Goal: Check status: Check status

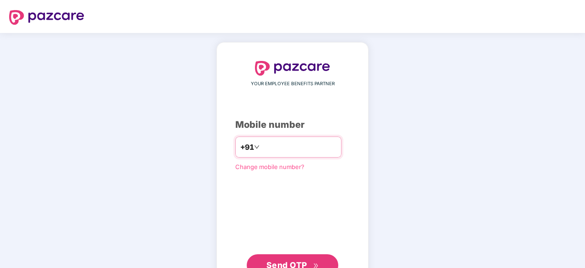
drag, startPoint x: 0, startPoint y: 0, endPoint x: 284, endPoint y: 147, distance: 319.5
click at [284, 147] on input "number" at bounding box center [298, 147] width 75 height 15
type input "**********"
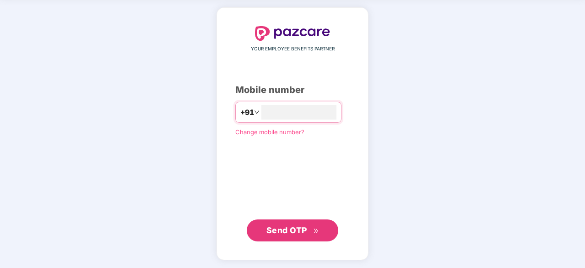
scroll to position [34, 0]
click at [288, 227] on span "Send OTP" at bounding box center [286, 230] width 41 height 10
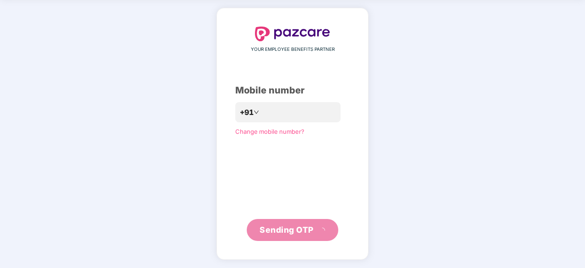
scroll to position [30, 0]
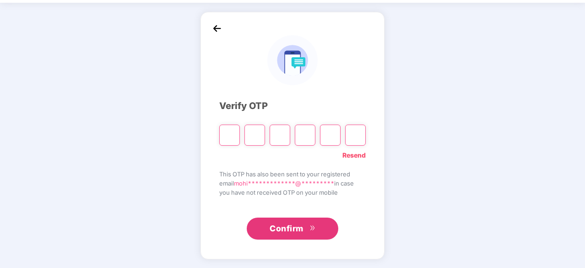
paste input "*"
type input "*"
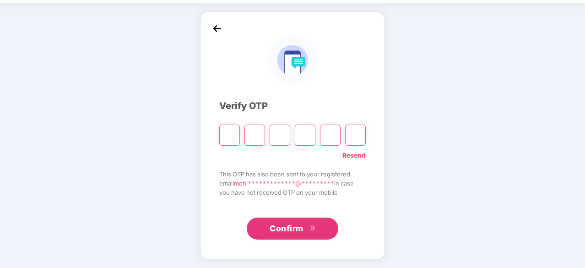
type input "*"
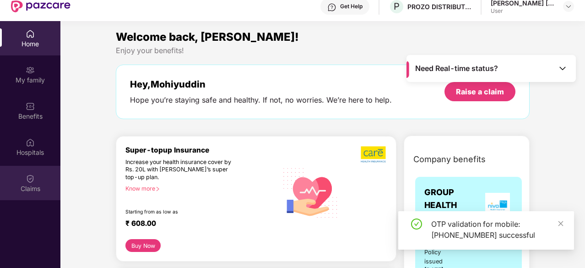
click at [30, 188] on div "Claims" at bounding box center [30, 188] width 60 height 9
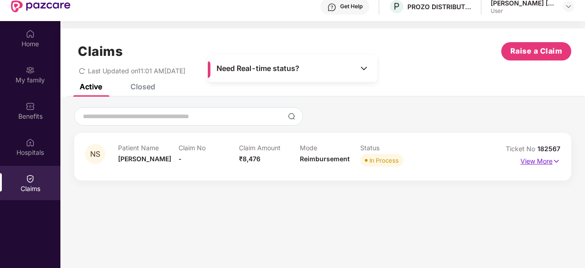
click at [530, 158] on p "View More" at bounding box center [540, 160] width 40 height 12
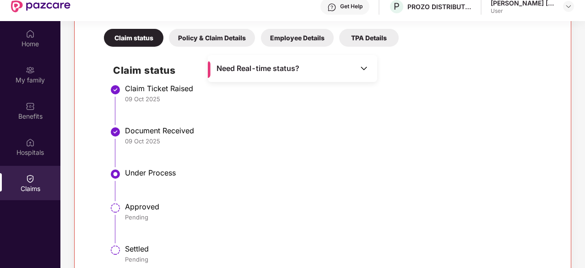
scroll to position [51, 0]
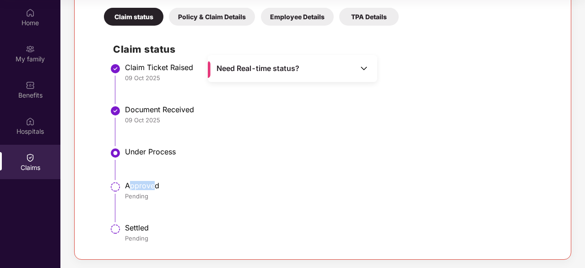
drag, startPoint x: 129, startPoint y: 182, endPoint x: 154, endPoint y: 183, distance: 25.2
click at [154, 183] on div "Approved" at bounding box center [338, 185] width 426 height 9
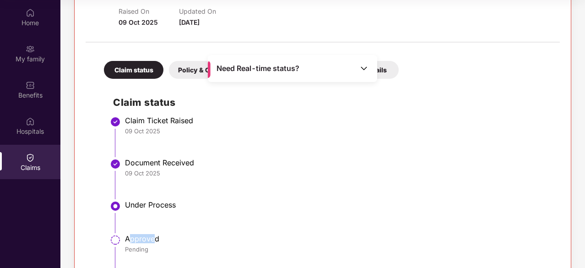
scroll to position [149, 0]
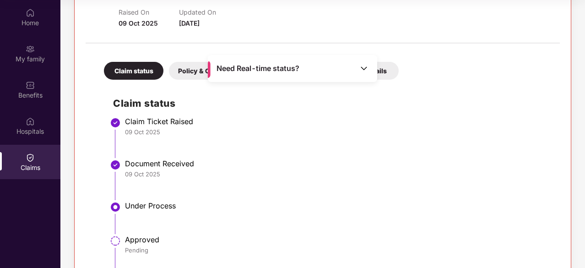
click at [186, 72] on div "Policy & Claim Details" at bounding box center [212, 71] width 86 height 18
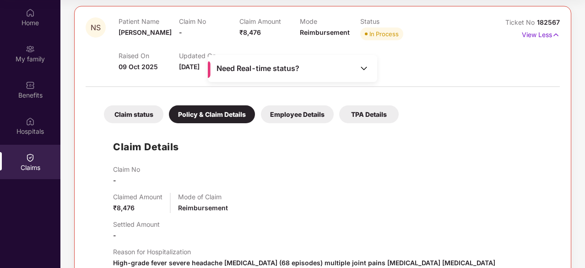
scroll to position [94, 0]
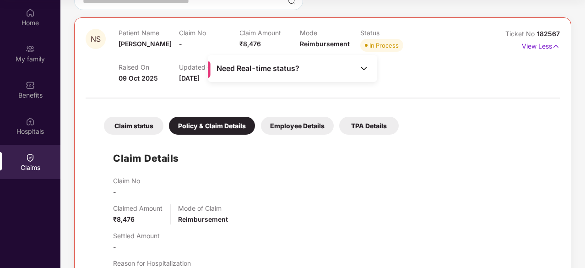
click at [287, 123] on div "Employee Details" at bounding box center [297, 126] width 73 height 18
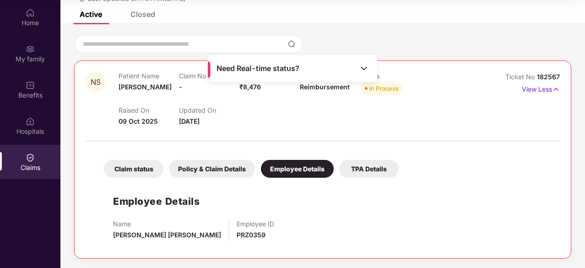
scroll to position [50, 0]
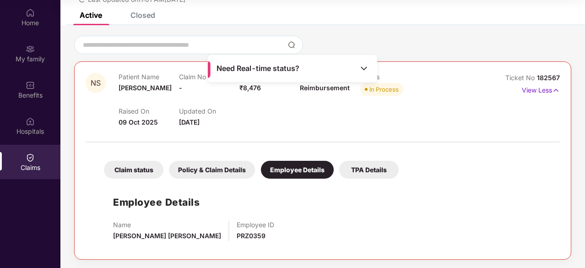
click at [371, 169] on div "TPA Details" at bounding box center [368, 170] width 59 height 18
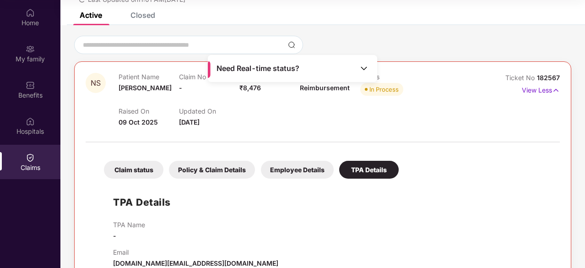
scroll to position [70, 0]
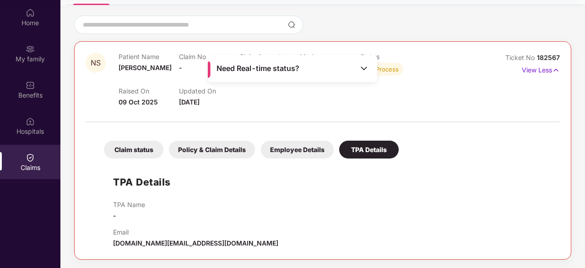
click at [129, 239] on span "[DOMAIN_NAME][EMAIL_ADDRESS][DOMAIN_NAME]" at bounding box center [195, 243] width 165 height 8
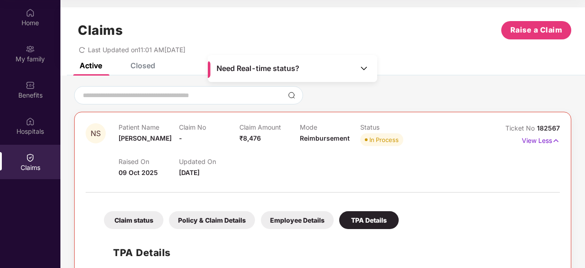
click at [146, 74] on div "Closed" at bounding box center [136, 65] width 38 height 20
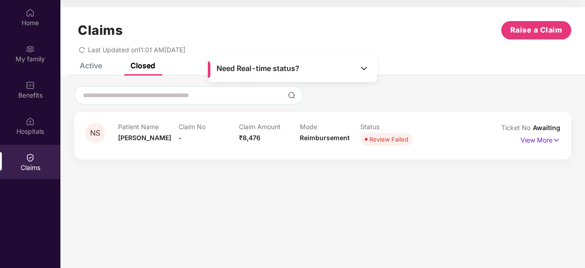
click at [88, 67] on div "Active" at bounding box center [91, 65] width 22 height 9
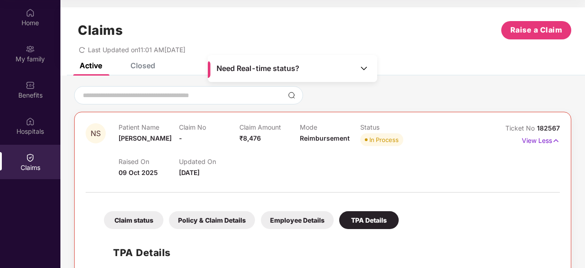
click at [82, 52] on icon "redo" at bounding box center [81, 50] width 5 height 6
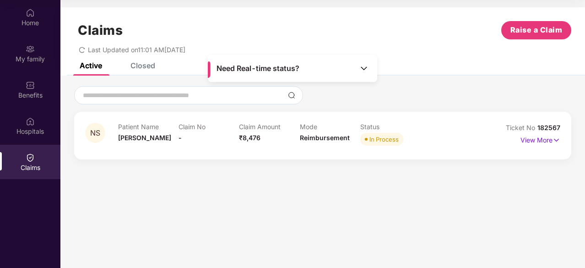
click at [32, 154] on img at bounding box center [30, 157] width 9 height 9
click at [539, 139] on p "View More" at bounding box center [540, 139] width 40 height 12
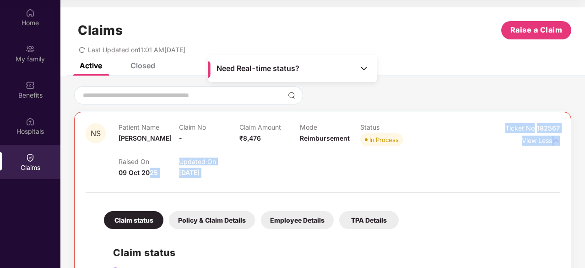
drag, startPoint x: 119, startPoint y: 178, endPoint x: 151, endPoint y: 177, distance: 32.1
click at [214, 178] on div at bounding box center [323, 187] width 474 height 19
drag, startPoint x: 182, startPoint y: 174, endPoint x: 209, endPoint y: 173, distance: 27.0
click at [200, 173] on span "[DATE]" at bounding box center [189, 172] width 21 height 8
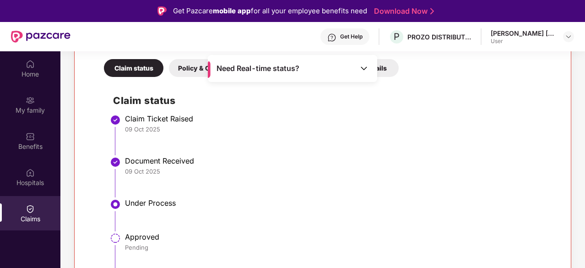
scroll to position [51, 0]
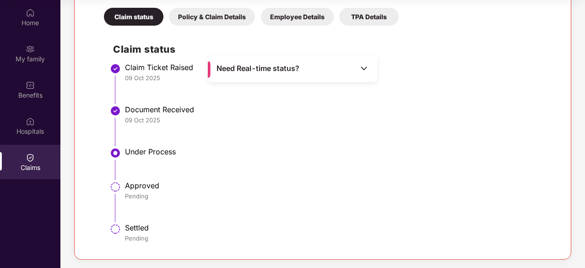
click at [363, 66] on img at bounding box center [363, 68] width 9 height 9
